Goal: Information Seeking & Learning: Learn about a topic

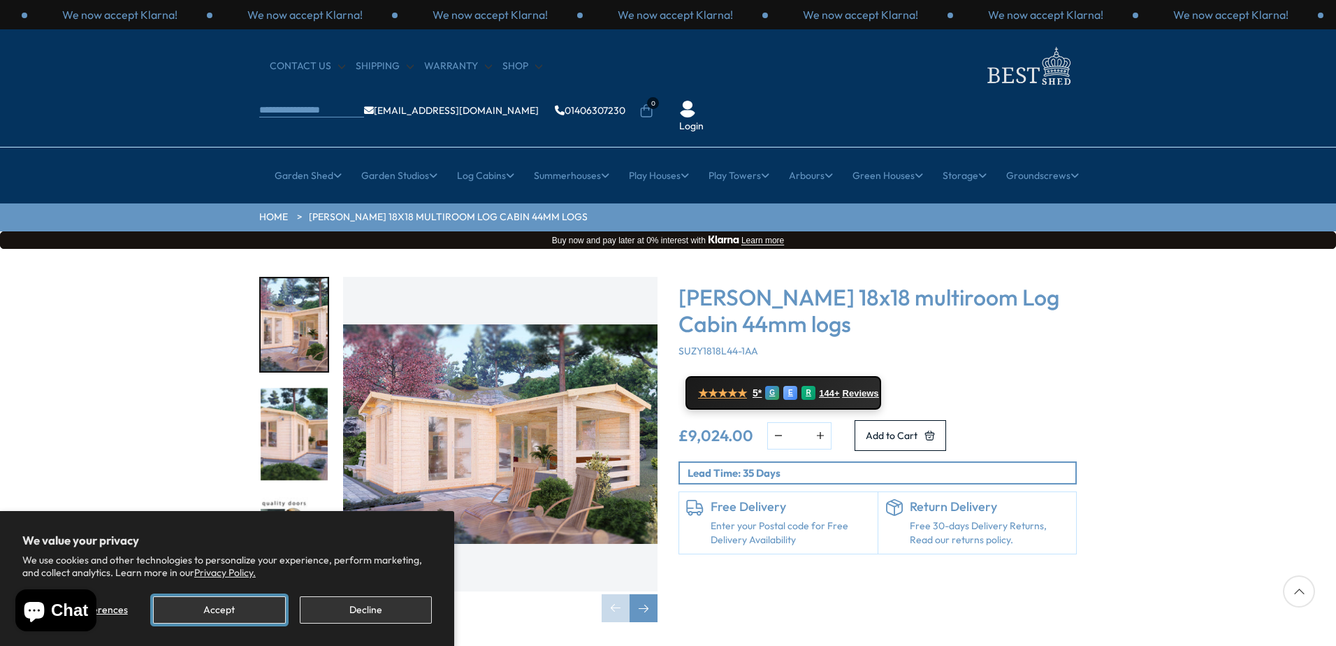
click at [180, 612] on button "Accept" at bounding box center [219, 609] width 132 height 27
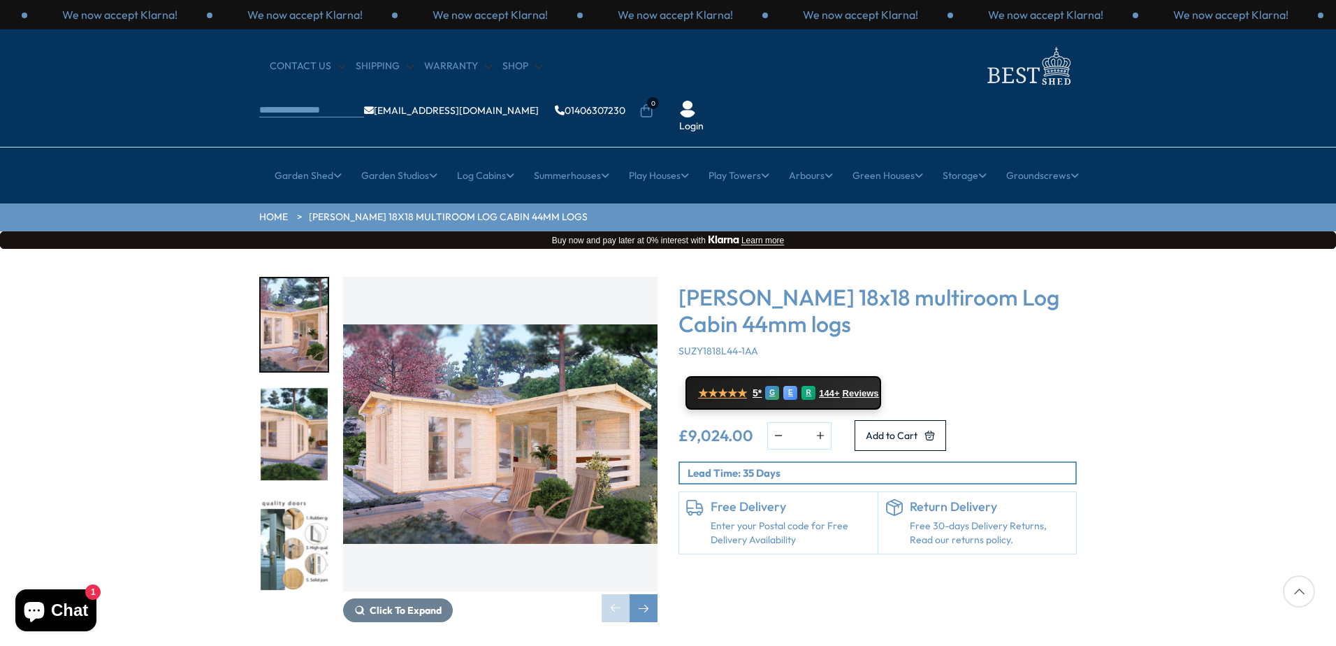
click at [490, 374] on img "1 / 7" at bounding box center [500, 434] width 315 height 315
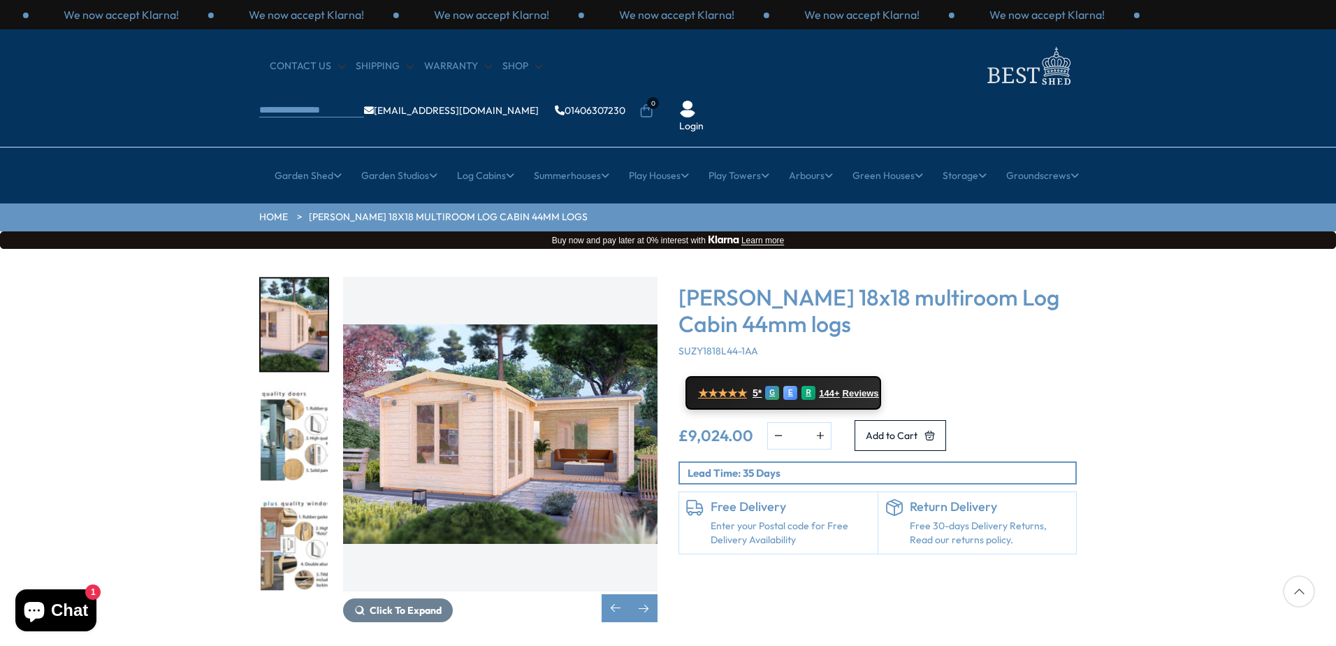
click at [489, 373] on img "2 / 7" at bounding box center [500, 434] width 315 height 315
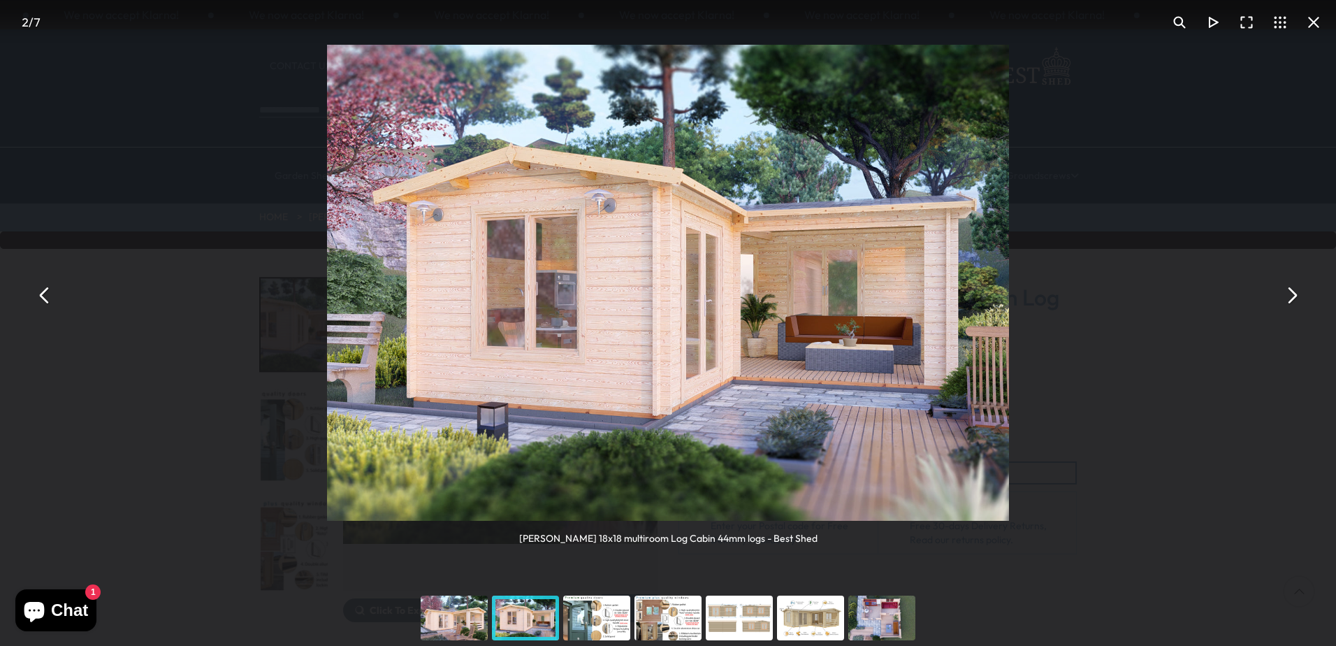
click at [1294, 294] on button "You can close this modal content with the ESC key" at bounding box center [1292, 295] width 34 height 34
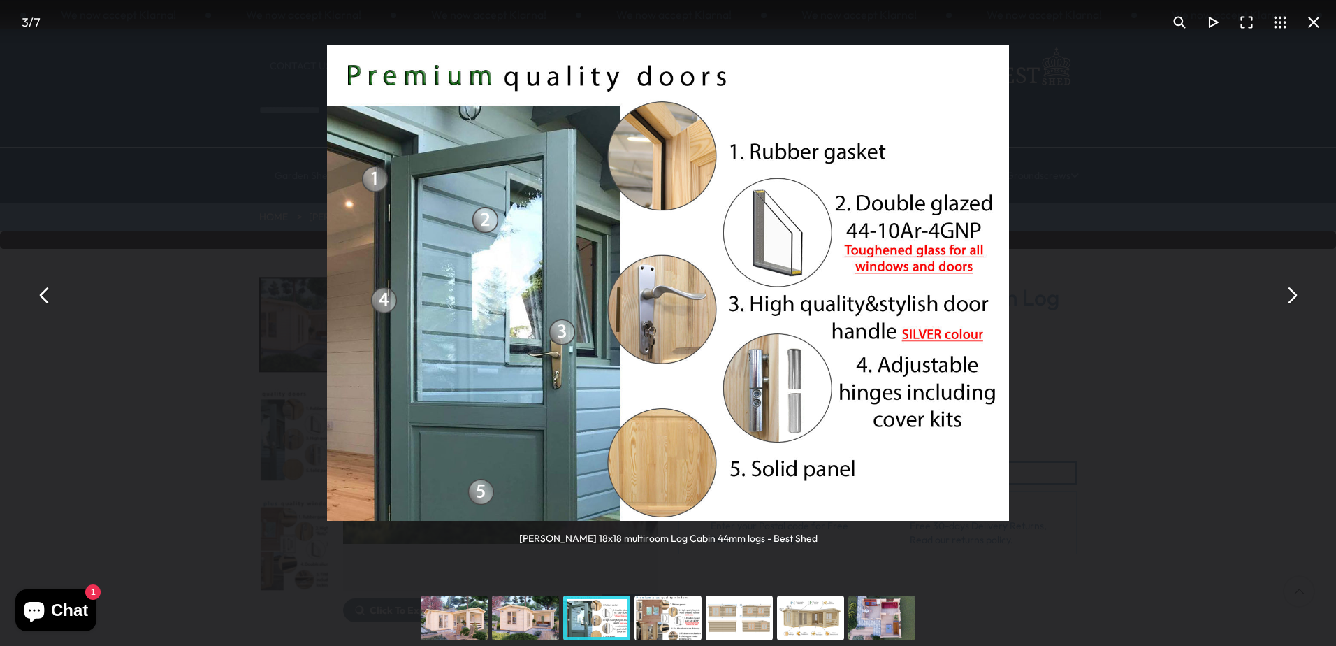
click at [1294, 294] on button "You can close this modal content with the ESC key" at bounding box center [1292, 295] width 34 height 34
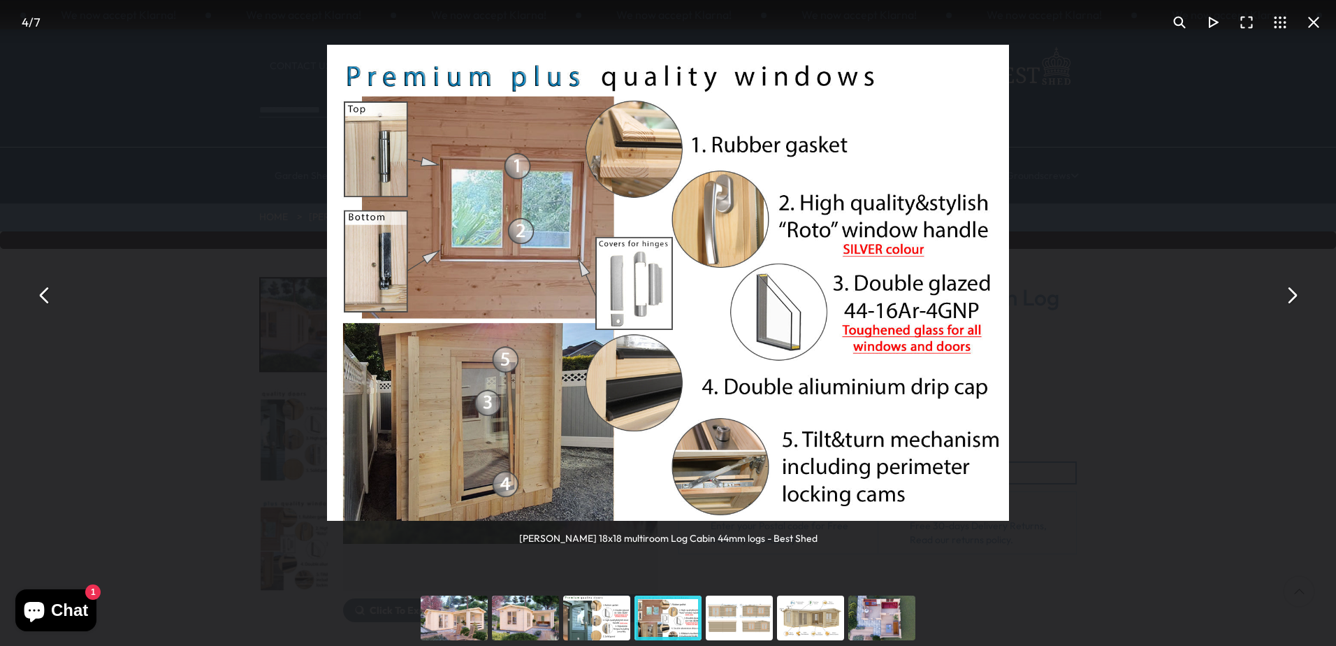
click at [1294, 294] on button "You can close this modal content with the ESC key" at bounding box center [1292, 295] width 34 height 34
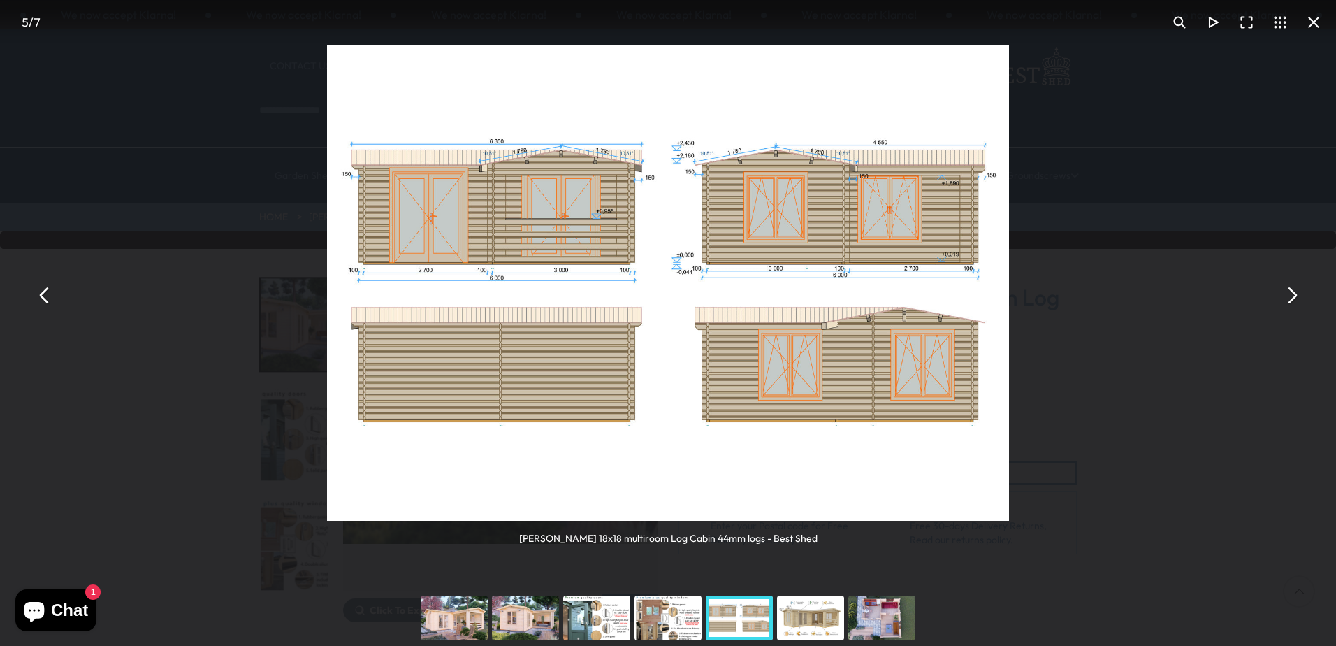
click at [1294, 294] on button "You can close this modal content with the ESC key" at bounding box center [1292, 295] width 34 height 34
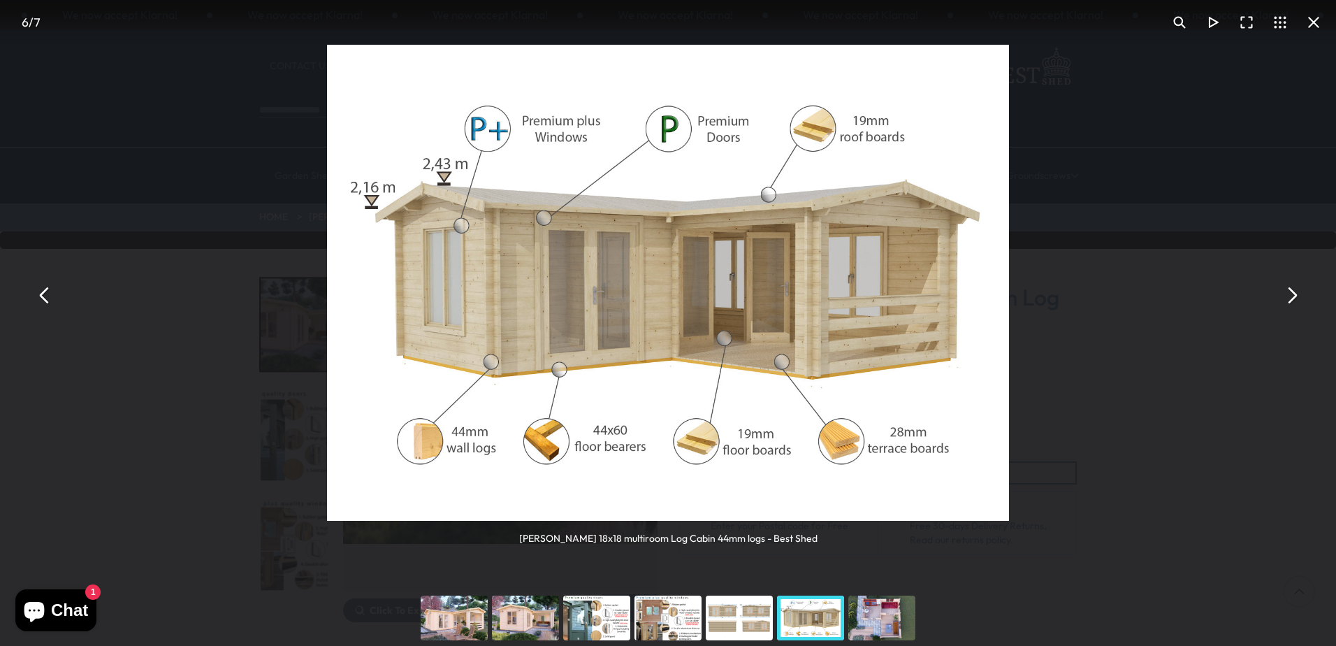
click at [1294, 294] on button "You can close this modal content with the ESC key" at bounding box center [1292, 295] width 34 height 34
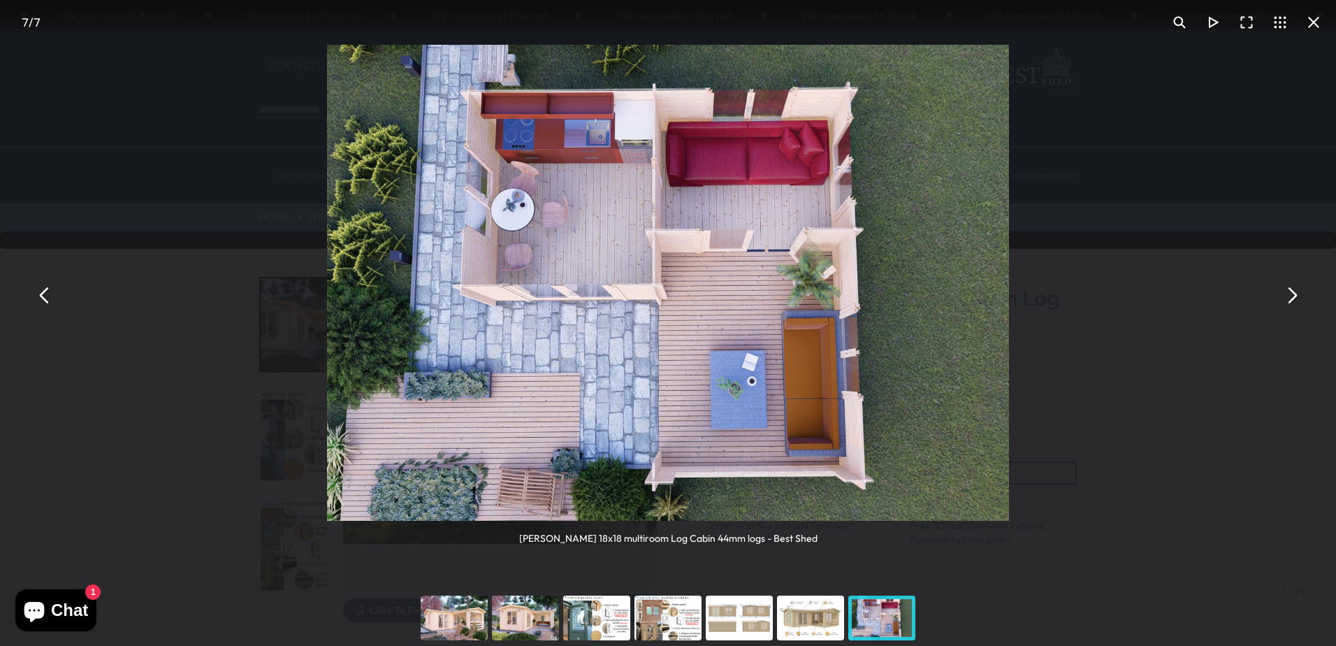
click at [1294, 294] on button "You can close this modal content with the ESC key" at bounding box center [1292, 295] width 34 height 34
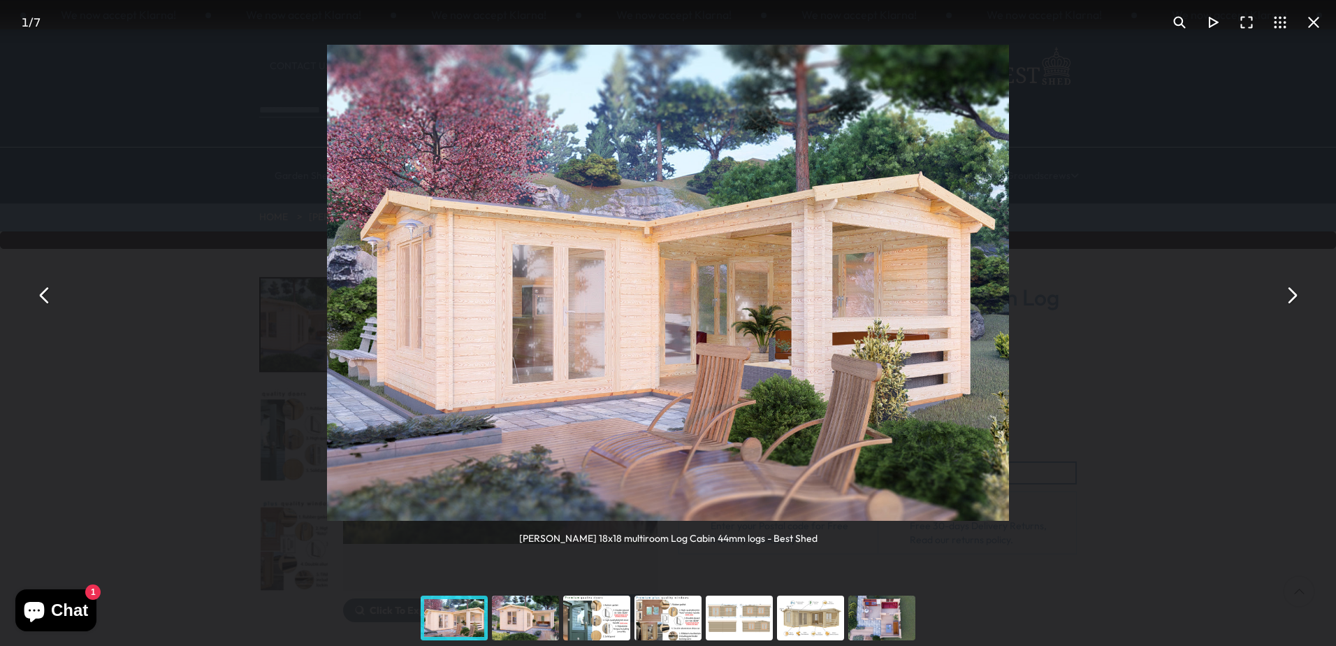
click at [1294, 294] on button "You can close this modal content with the ESC key" at bounding box center [1292, 295] width 34 height 34
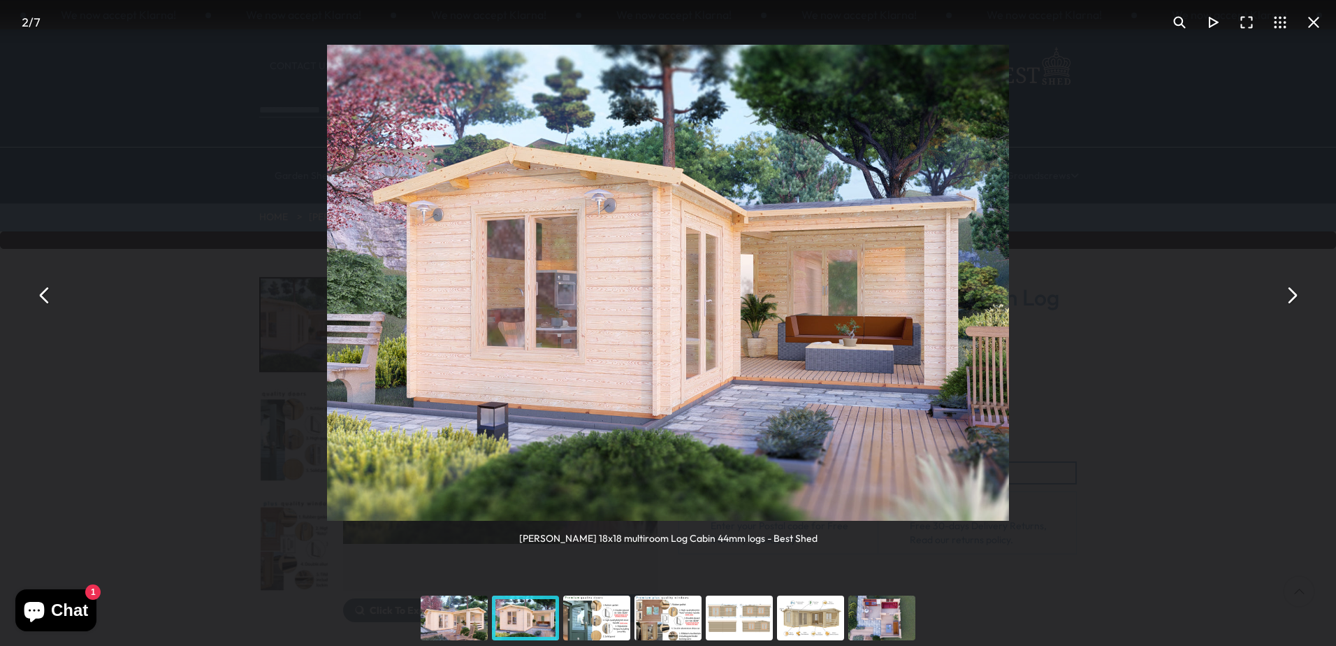
click at [1294, 294] on button "You can close this modal content with the ESC key" at bounding box center [1292, 295] width 34 height 34
